Goal: Transaction & Acquisition: Subscribe to service/newsletter

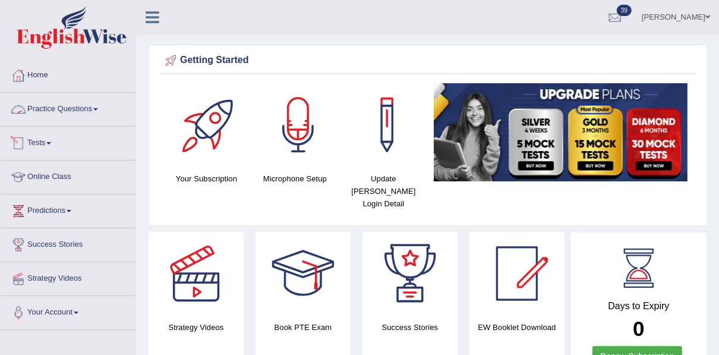
click at [51, 142] on span at bounding box center [48, 143] width 5 height 2
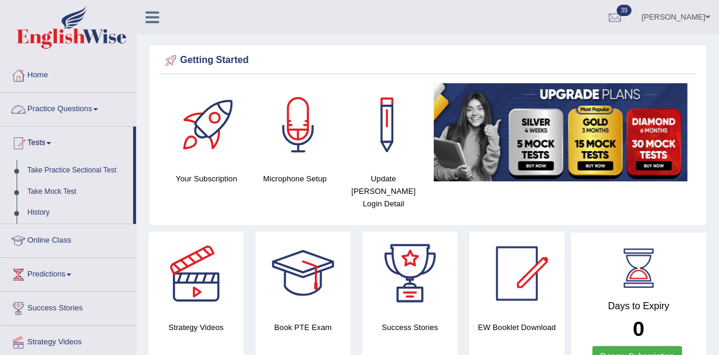
click at [76, 114] on link "Practice Questions" at bounding box center [68, 108] width 135 height 30
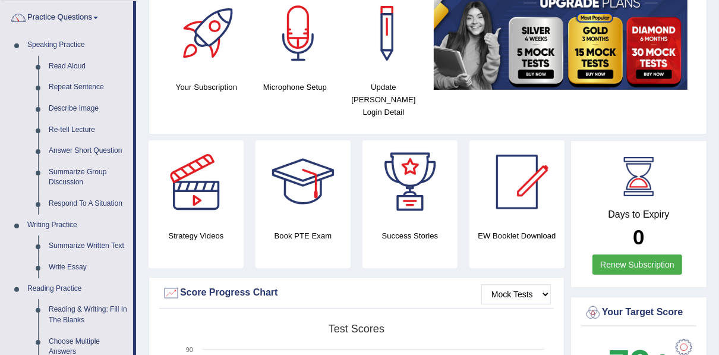
scroll to position [108, 0]
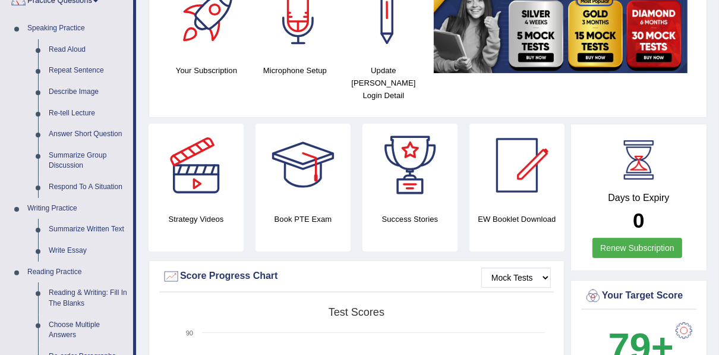
click at [640, 238] on link "Renew Subscription" at bounding box center [637, 248] width 90 height 20
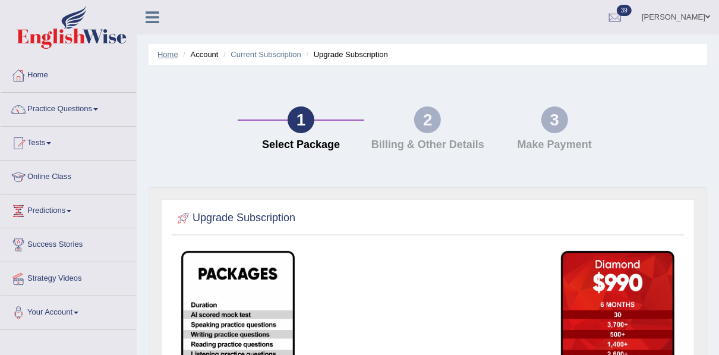
click at [163, 58] on link "Home" at bounding box center [167, 54] width 21 height 9
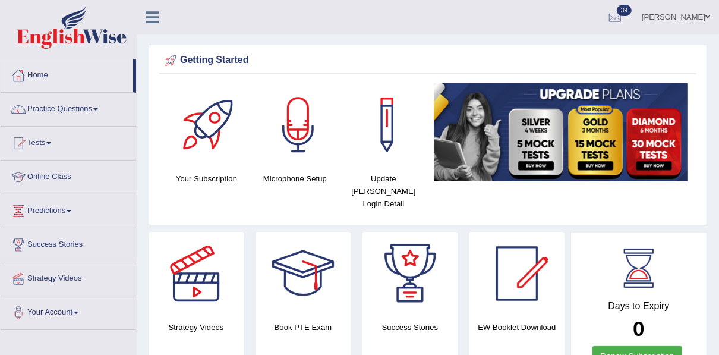
click at [546, 128] on img at bounding box center [561, 132] width 254 height 98
